Goal: Task Accomplishment & Management: Use online tool/utility

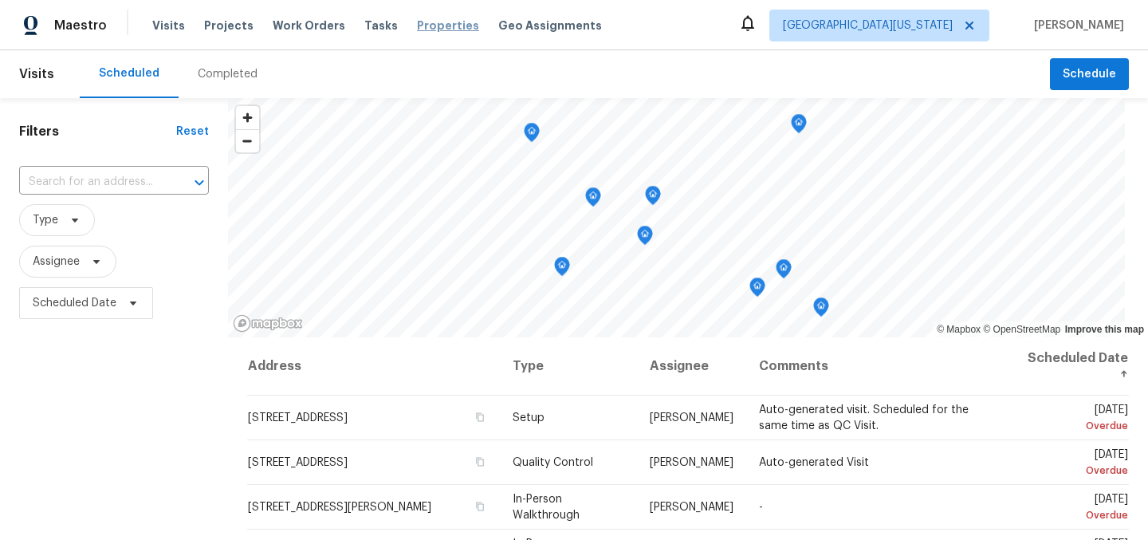
click at [417, 29] on span "Properties" at bounding box center [448, 26] width 62 height 16
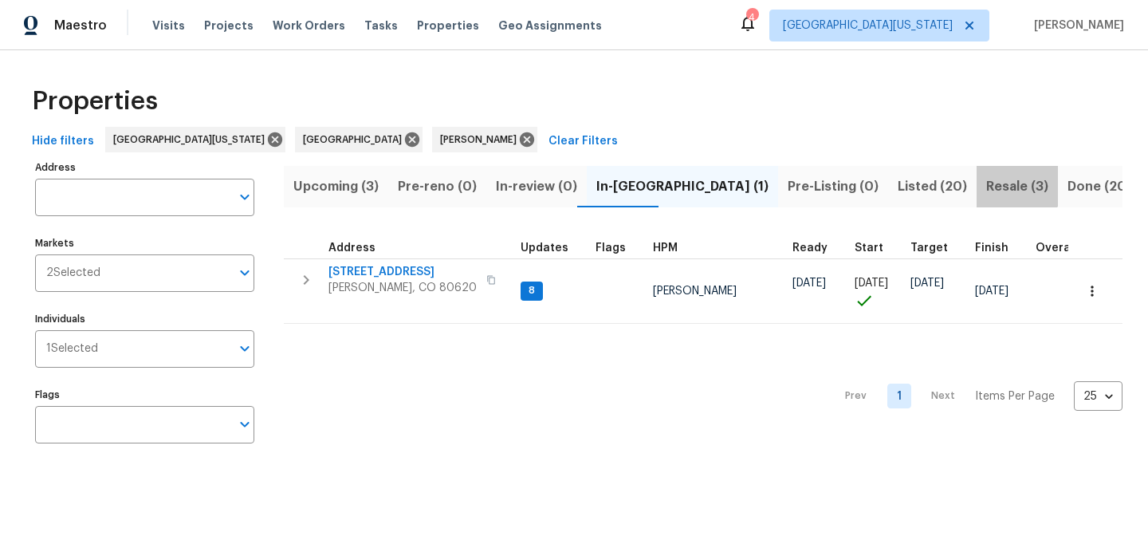
click at [987, 183] on span "Resale (3)" at bounding box center [1018, 186] width 62 height 22
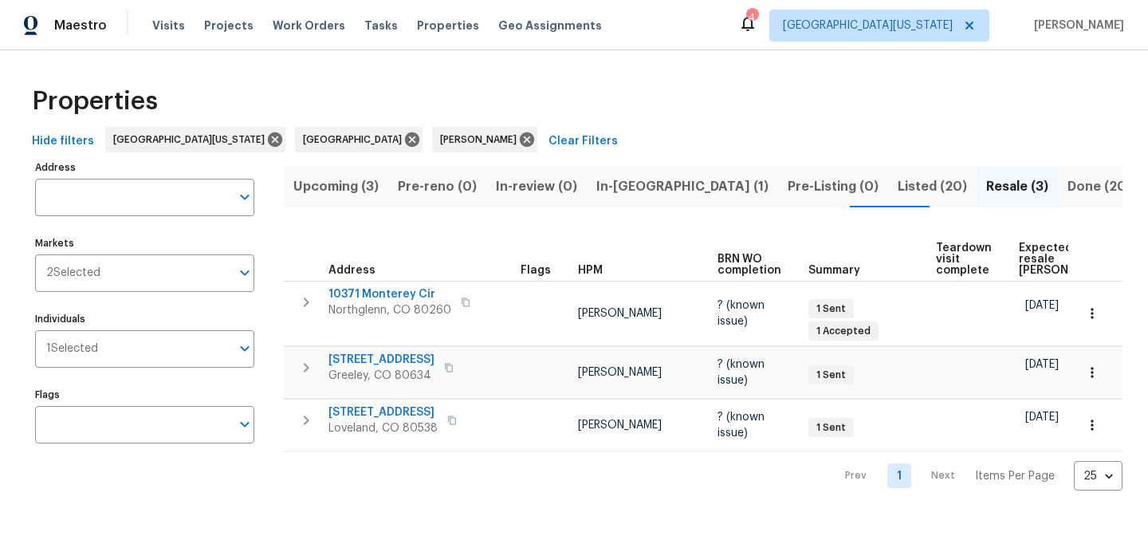
click at [1028, 254] on span "Expected resale [PERSON_NAME]" at bounding box center [1064, 258] width 90 height 33
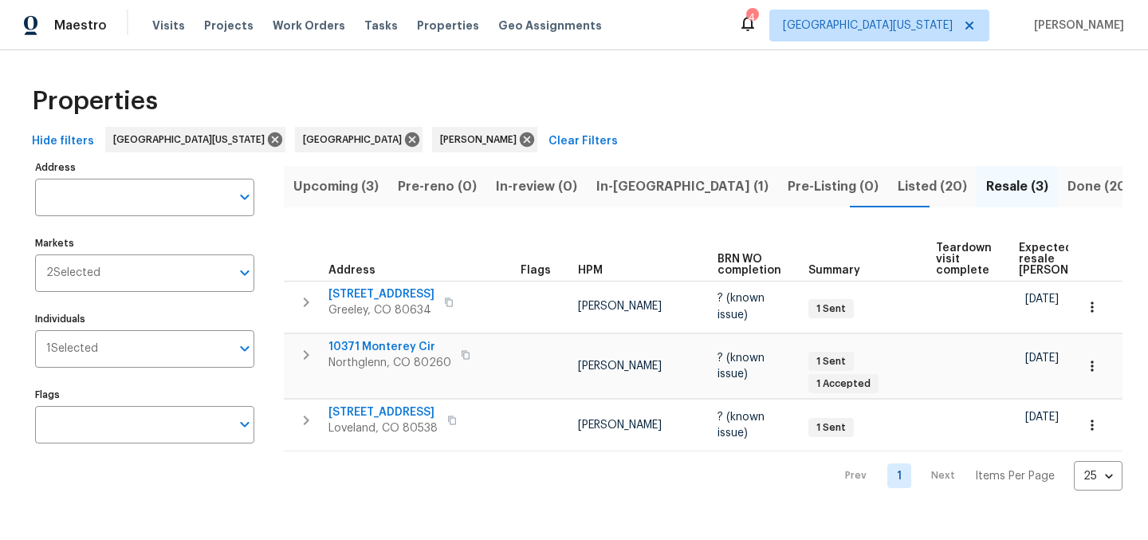
click at [741, 73] on div "Properties Hide filters [GEOGRAPHIC_DATA][US_STATE] [PERSON_NAME] Clear Filters…" at bounding box center [574, 283] width 1148 height 466
click at [171, 26] on span "Visits" at bounding box center [168, 26] width 33 height 16
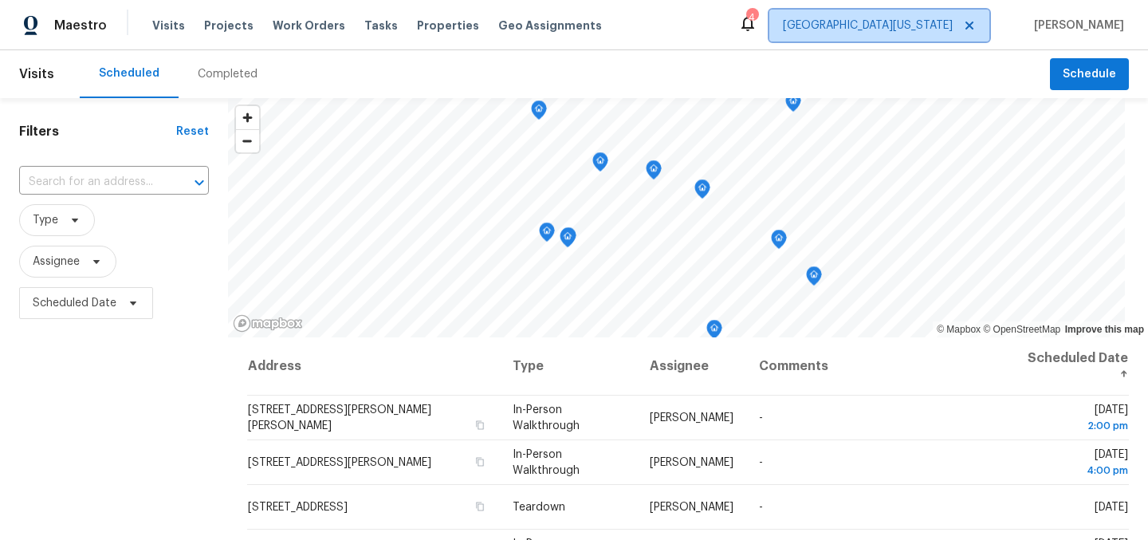
click at [900, 19] on span "[GEOGRAPHIC_DATA][US_STATE]" at bounding box center [868, 26] width 170 height 16
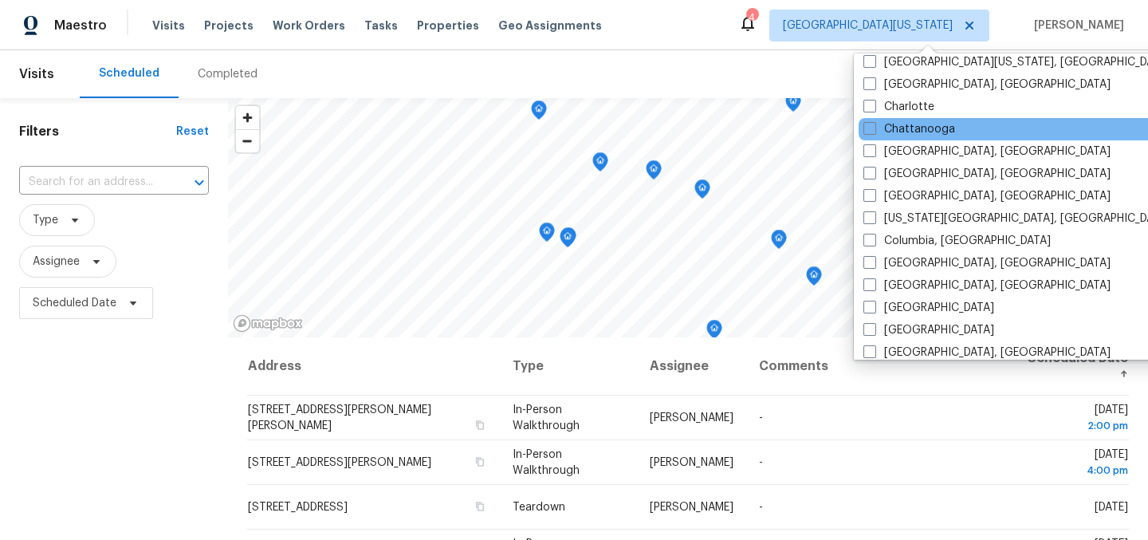
scroll to position [215, 0]
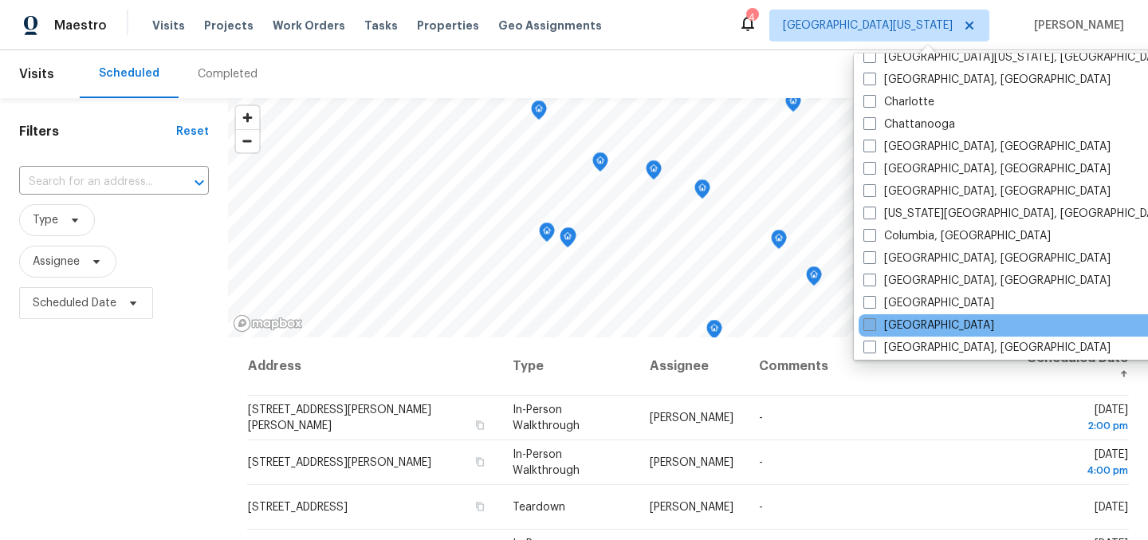
click at [916, 331] on label "[GEOGRAPHIC_DATA]" at bounding box center [929, 325] width 131 height 16
click at [874, 328] on input "[GEOGRAPHIC_DATA]" at bounding box center [869, 322] width 10 height 10
checkbox input "true"
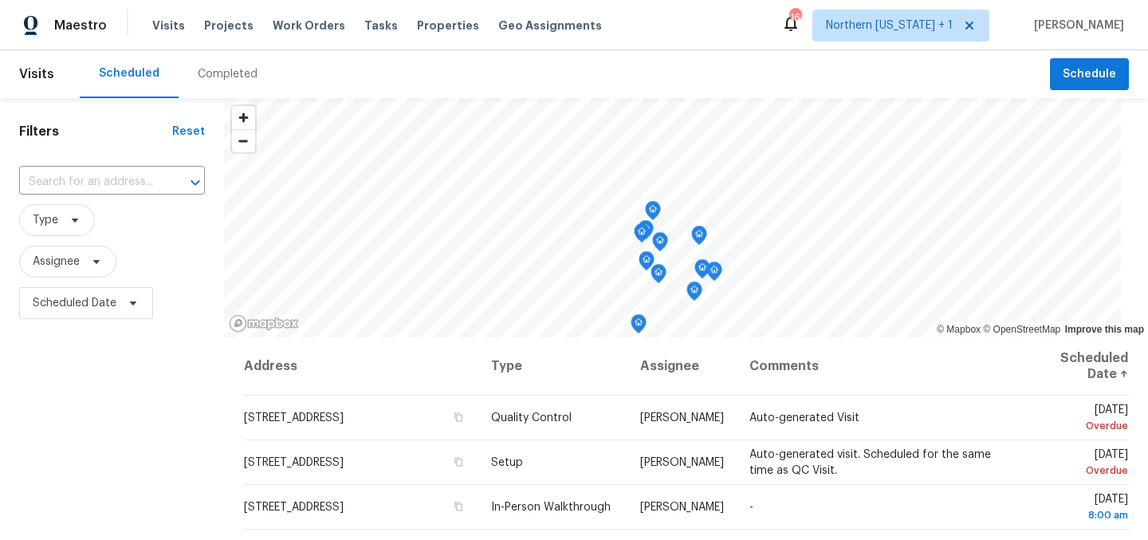
click at [761, 70] on div "Scheduled Completed" at bounding box center [565, 74] width 971 height 48
